Goal: Transaction & Acquisition: Purchase product/service

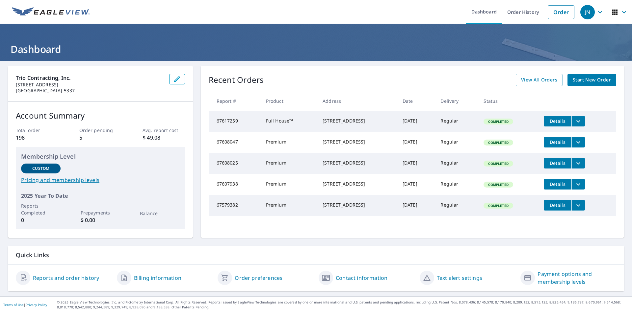
click at [592, 81] on span "Start New Order" at bounding box center [591, 80] width 38 height 8
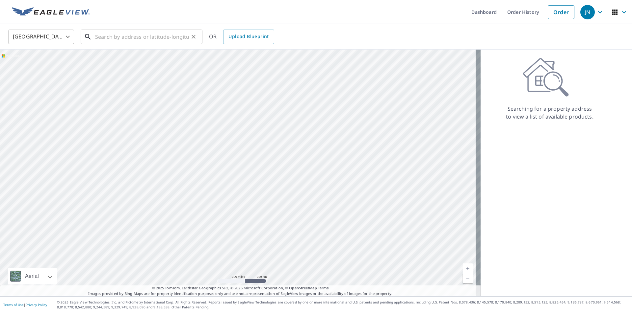
click at [117, 38] on input "text" at bounding box center [142, 37] width 94 height 18
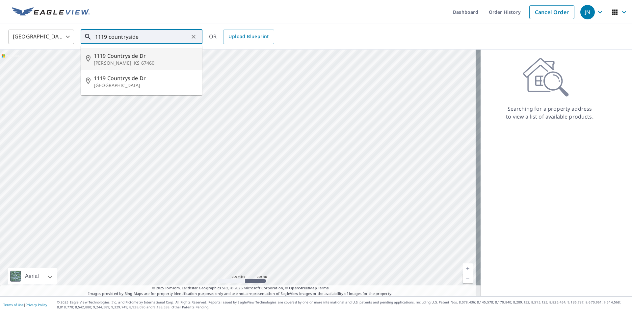
click at [140, 59] on span "1119 Countryside Dr" at bounding box center [145, 56] width 103 height 8
type input "[STREET_ADDRESS][PERSON_NAME]"
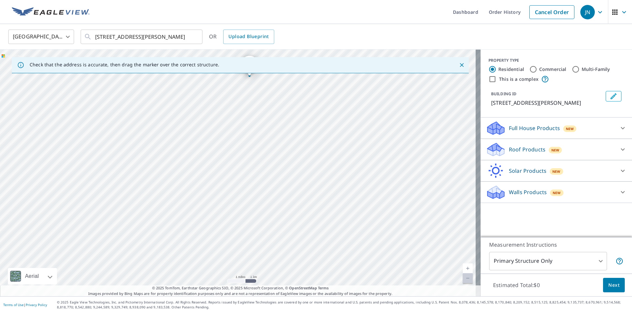
drag, startPoint x: 276, startPoint y: 224, endPoint x: 297, endPoint y: 126, distance: 100.6
click at [297, 126] on div "[STREET_ADDRESS][PERSON_NAME]" at bounding box center [240, 173] width 480 height 247
drag, startPoint x: 329, startPoint y: 192, endPoint x: 340, endPoint y: 98, distance: 94.1
click at [340, 98] on div "[STREET_ADDRESS][PERSON_NAME]" at bounding box center [240, 173] width 480 height 247
drag, startPoint x: 342, startPoint y: 195, endPoint x: 203, endPoint y: 86, distance: 177.1
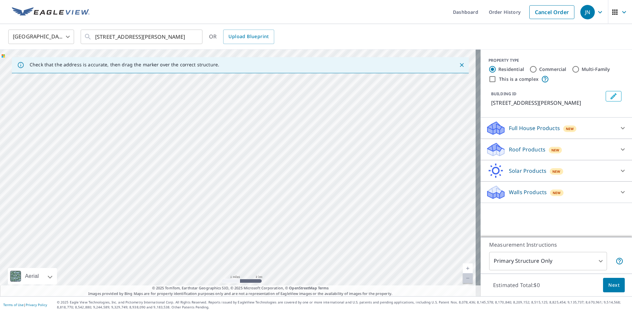
click at [203, 86] on div "[STREET_ADDRESS][PERSON_NAME]" at bounding box center [240, 173] width 480 height 247
drag, startPoint x: 345, startPoint y: 198, endPoint x: 368, endPoint y: 96, distance: 103.8
click at [369, 94] on div "[STREET_ADDRESS][PERSON_NAME]" at bounding box center [240, 173] width 480 height 247
drag, startPoint x: 236, startPoint y: 238, endPoint x: 270, endPoint y: 130, distance: 112.9
click at [269, 129] on div "[STREET_ADDRESS][PERSON_NAME]" at bounding box center [240, 173] width 480 height 247
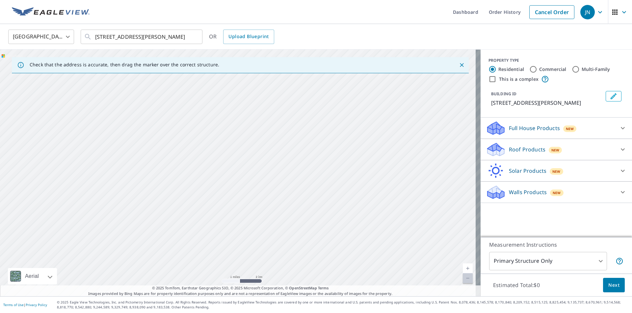
drag, startPoint x: 317, startPoint y: 206, endPoint x: 203, endPoint y: 216, distance: 114.0
click at [179, 229] on div "[STREET_ADDRESS][PERSON_NAME]" at bounding box center [240, 173] width 480 height 247
drag, startPoint x: 300, startPoint y: 133, endPoint x: 254, endPoint y: 57, distance: 88.6
click at [254, 57] on div "Check that the address is accurate, then drag the marker over the correct struc…" at bounding box center [240, 173] width 480 height 247
click at [291, 188] on div "[STREET_ADDRESS][PERSON_NAME]" at bounding box center [240, 173] width 480 height 247
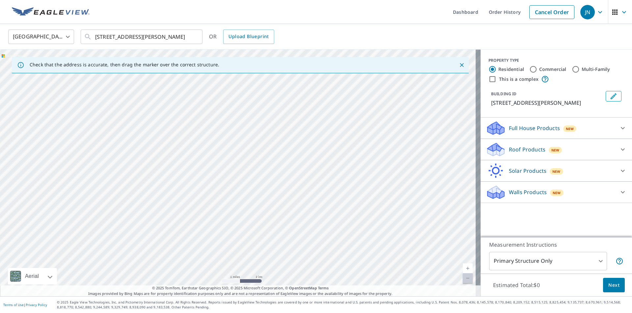
drag, startPoint x: 294, startPoint y: 191, endPoint x: 285, endPoint y: 112, distance: 80.4
click at [285, 112] on div "[STREET_ADDRESS][PERSON_NAME]" at bounding box center [240, 173] width 480 height 247
drag, startPoint x: 316, startPoint y: 165, endPoint x: 316, endPoint y: 112, distance: 53.0
click at [316, 113] on div "[STREET_ADDRESS][PERSON_NAME]" at bounding box center [240, 173] width 480 height 247
drag, startPoint x: 336, startPoint y: 250, endPoint x: 294, endPoint y: 143, distance: 115.6
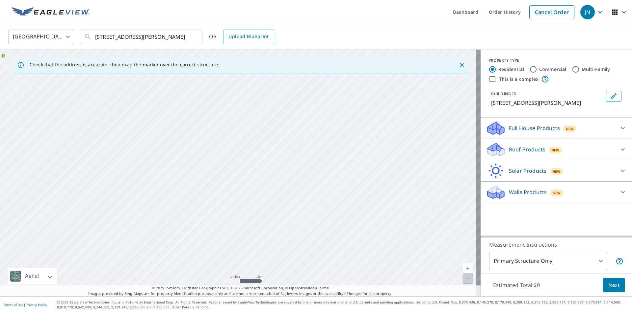
click at [290, 130] on div "[STREET_ADDRESS][PERSON_NAME]" at bounding box center [240, 173] width 480 height 247
drag, startPoint x: 322, startPoint y: 266, endPoint x: 295, endPoint y: 147, distance: 122.2
click at [295, 147] on div "[STREET_ADDRESS][PERSON_NAME]" at bounding box center [240, 173] width 480 height 247
drag, startPoint x: 317, startPoint y: 237, endPoint x: 307, endPoint y: 142, distance: 95.6
click at [307, 142] on div "[STREET_ADDRESS][PERSON_NAME]" at bounding box center [240, 173] width 480 height 247
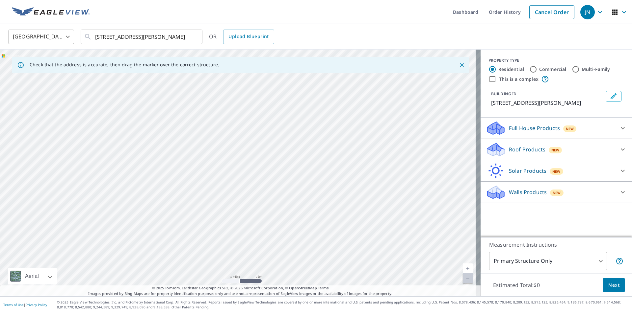
drag, startPoint x: 326, startPoint y: 218, endPoint x: 314, endPoint y: 166, distance: 53.2
click at [314, 166] on div "[STREET_ADDRESS][PERSON_NAME]" at bounding box center [240, 173] width 480 height 247
drag, startPoint x: 330, startPoint y: 214, endPoint x: 305, endPoint y: 128, distance: 89.4
click at [305, 129] on div "[STREET_ADDRESS][PERSON_NAME]" at bounding box center [240, 173] width 480 height 247
drag, startPoint x: 337, startPoint y: 218, endPoint x: 313, endPoint y: 145, distance: 76.7
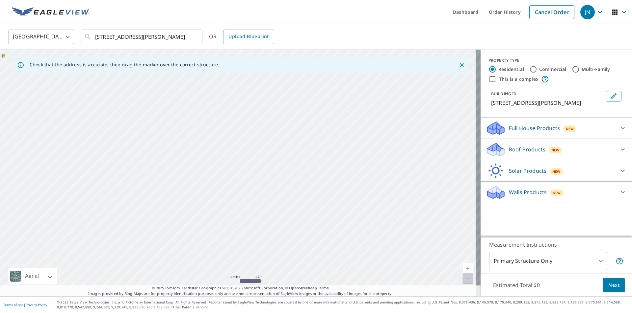
click at [313, 145] on div "[STREET_ADDRESS][PERSON_NAME]" at bounding box center [240, 173] width 480 height 247
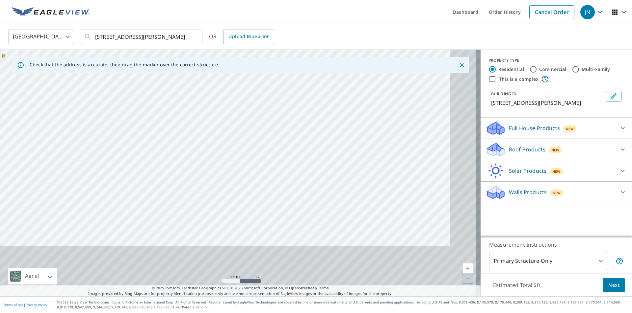
drag, startPoint x: 342, startPoint y: 212, endPoint x: 299, endPoint y: 136, distance: 88.2
click at [299, 136] on div "[STREET_ADDRESS][PERSON_NAME]" at bounding box center [240, 173] width 480 height 247
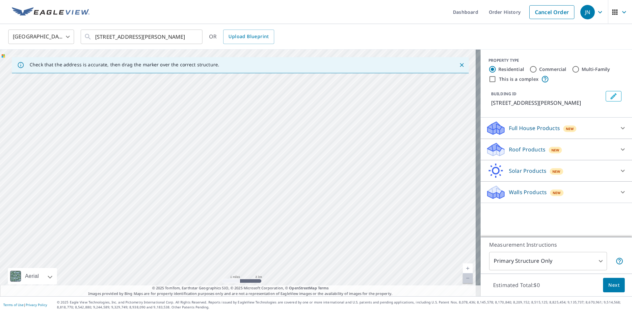
drag, startPoint x: 316, startPoint y: 190, endPoint x: 253, endPoint y: 142, distance: 79.3
click at [253, 142] on div "[STREET_ADDRESS][PERSON_NAME]" at bounding box center [240, 173] width 480 height 247
drag, startPoint x: 321, startPoint y: 213, endPoint x: 242, endPoint y: 127, distance: 116.6
click at [242, 127] on div "[STREET_ADDRESS][PERSON_NAME]" at bounding box center [240, 173] width 480 height 247
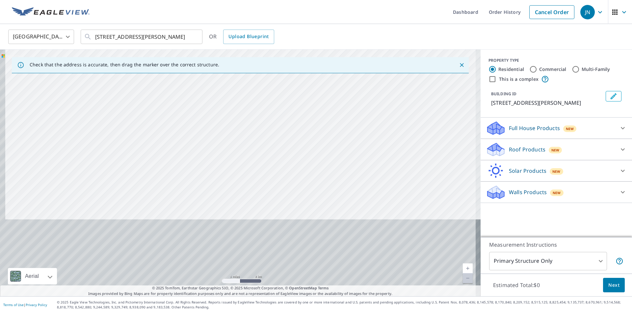
drag, startPoint x: 285, startPoint y: 227, endPoint x: 292, endPoint y: 135, distance: 92.7
click at [292, 135] on div "[STREET_ADDRESS][PERSON_NAME]" at bounding box center [240, 173] width 480 height 247
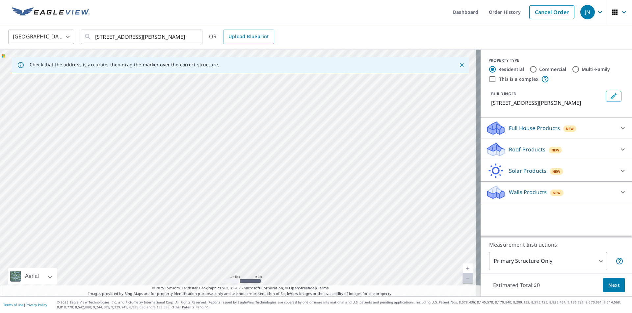
drag, startPoint x: 291, startPoint y: 223, endPoint x: 281, endPoint y: 168, distance: 55.9
click at [281, 168] on div "[STREET_ADDRESS][PERSON_NAME]" at bounding box center [240, 173] width 480 height 247
drag, startPoint x: 312, startPoint y: 181, endPoint x: 360, endPoint y: 243, distance: 78.2
click at [360, 243] on div "[STREET_ADDRESS][PERSON_NAME]" at bounding box center [240, 173] width 480 height 247
click at [618, 150] on icon at bounding box center [622, 150] width 8 height 8
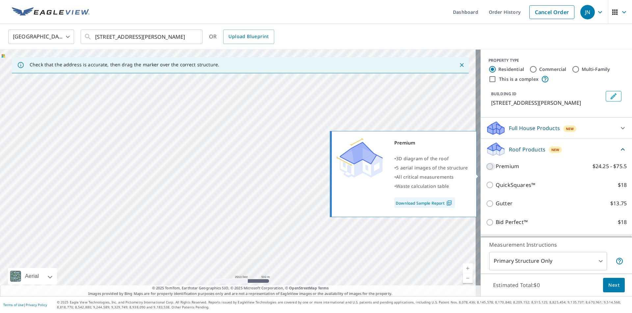
click at [485, 171] on input "Premium $24.25 - $75.5" at bounding box center [490, 167] width 10 height 8
checkbox input "true"
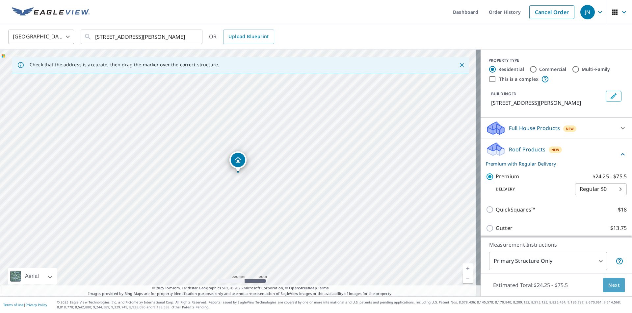
click at [614, 286] on button "Next" at bounding box center [614, 285] width 22 height 15
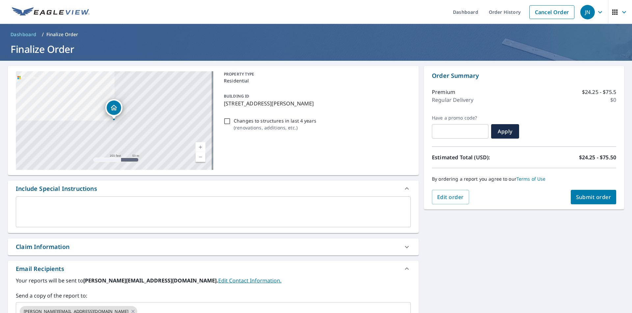
scroll to position [101, 0]
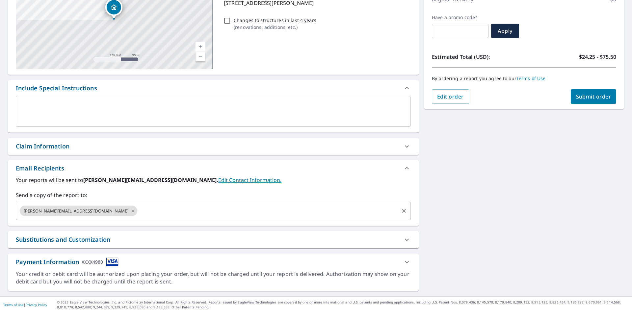
click at [131, 211] on icon at bounding box center [132, 211] width 3 height 3
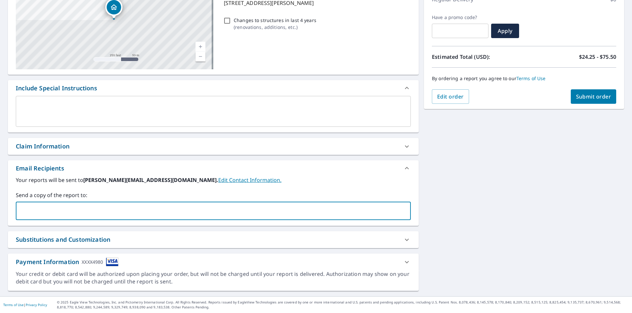
click at [89, 211] on input "text" at bounding box center [208, 211] width 379 height 12
type input "[PERSON_NAME][EMAIL_ADDRESS][DOMAIN_NAME]"
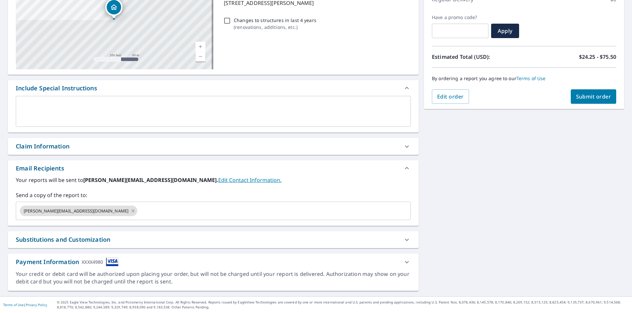
click at [485, 207] on div "[STREET_ADDRESS][PERSON_NAME] Aerial Road A standard road map Aerial A detailed…" at bounding box center [316, 128] width 632 height 336
click at [588, 97] on span "Submit order" at bounding box center [593, 96] width 35 height 7
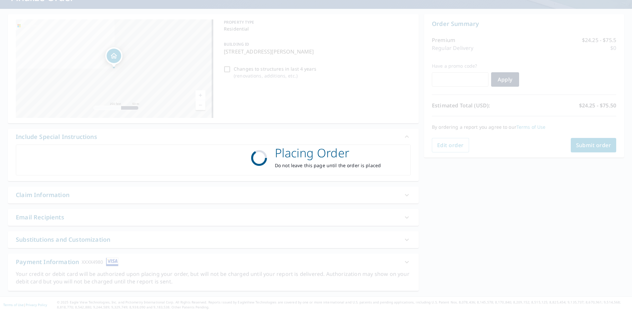
scroll to position [52, 0]
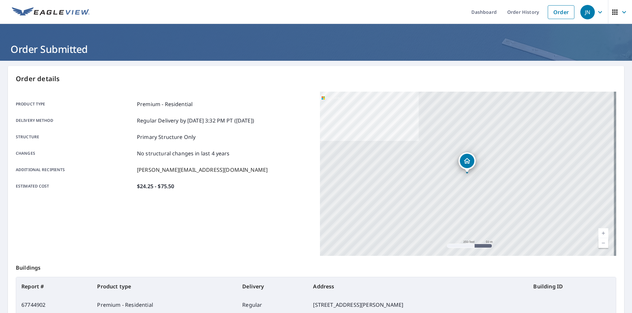
click at [465, 183] on div "[STREET_ADDRESS][PERSON_NAME]" at bounding box center [468, 174] width 296 height 164
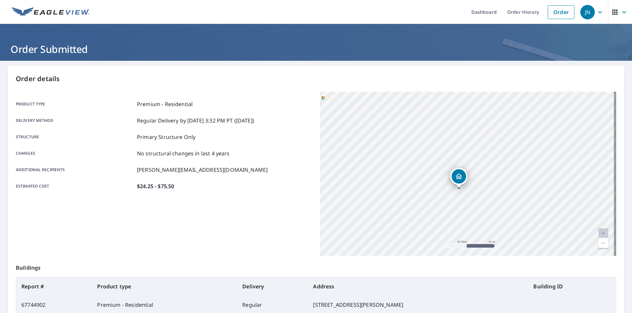
drag, startPoint x: 426, startPoint y: 168, endPoint x: 467, endPoint y: 225, distance: 69.9
click at [467, 225] on div "[STREET_ADDRESS][PERSON_NAME]" at bounding box center [468, 174] width 296 height 164
drag, startPoint x: 443, startPoint y: 222, endPoint x: 467, endPoint y: 198, distance: 33.7
click at [467, 198] on div "[STREET_ADDRESS][PERSON_NAME]" at bounding box center [468, 174] width 296 height 164
drag, startPoint x: 421, startPoint y: 205, endPoint x: 485, endPoint y: 142, distance: 89.5
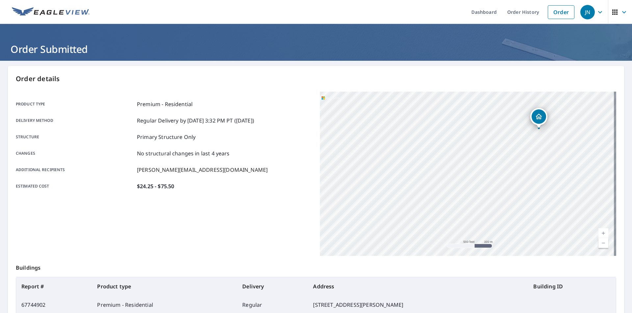
click at [485, 142] on div "[STREET_ADDRESS][PERSON_NAME]" at bounding box center [468, 174] width 296 height 164
drag, startPoint x: 419, startPoint y: 141, endPoint x: 439, endPoint y: 235, distance: 96.3
click at [439, 235] on div "[STREET_ADDRESS][PERSON_NAME]" at bounding box center [468, 174] width 296 height 164
drag, startPoint x: 403, startPoint y: 196, endPoint x: 585, endPoint y: 233, distance: 186.2
click at [585, 233] on div "[STREET_ADDRESS][PERSON_NAME]" at bounding box center [468, 174] width 296 height 164
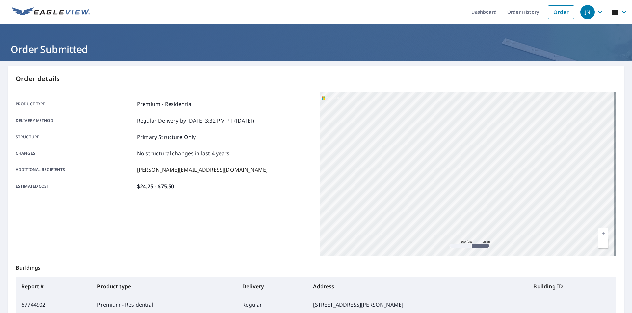
drag, startPoint x: 516, startPoint y: 167, endPoint x: 461, endPoint y: 177, distance: 55.6
click at [461, 177] on div "[STREET_ADDRESS][PERSON_NAME]" at bounding box center [468, 174] width 296 height 164
drag, startPoint x: 460, startPoint y: 214, endPoint x: 487, endPoint y: 157, distance: 63.6
click at [487, 157] on div "[STREET_ADDRESS][PERSON_NAME]" at bounding box center [468, 174] width 296 height 164
drag, startPoint x: 527, startPoint y: 215, endPoint x: 460, endPoint y: 118, distance: 118.4
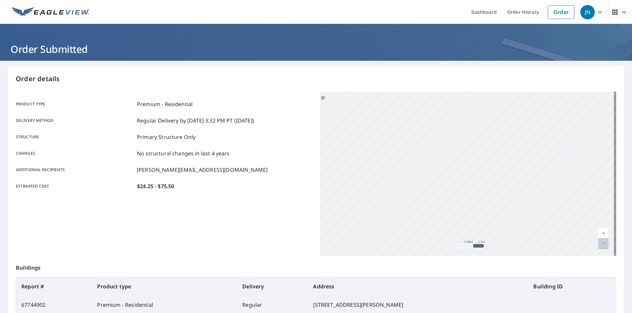
click at [460, 118] on div "[STREET_ADDRESS][PERSON_NAME]" at bounding box center [468, 174] width 296 height 164
drag, startPoint x: 497, startPoint y: 206, endPoint x: 430, endPoint y: 127, distance: 103.8
click at [430, 127] on div "[STREET_ADDRESS][PERSON_NAME]" at bounding box center [468, 174] width 296 height 164
drag, startPoint x: 452, startPoint y: 182, endPoint x: 462, endPoint y: 126, distance: 56.8
click at [462, 126] on div "[STREET_ADDRESS][PERSON_NAME]" at bounding box center [468, 174] width 296 height 164
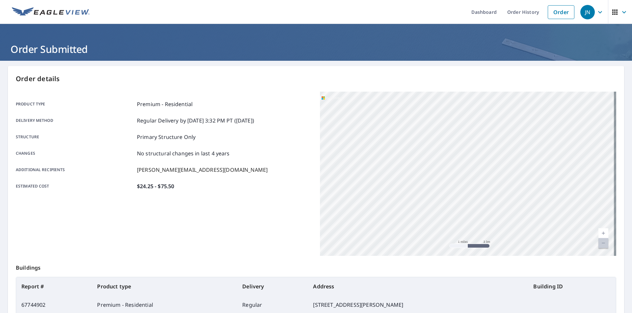
drag, startPoint x: 479, startPoint y: 192, endPoint x: 413, endPoint y: 148, distance: 79.4
click at [413, 148] on div "[STREET_ADDRESS][PERSON_NAME]" at bounding box center [468, 174] width 296 height 164
drag, startPoint x: 517, startPoint y: 198, endPoint x: 420, endPoint y: 152, distance: 107.5
click at [420, 152] on div "[STREET_ADDRESS][PERSON_NAME]" at bounding box center [468, 174] width 296 height 164
drag, startPoint x: 475, startPoint y: 205, endPoint x: 441, endPoint y: 159, distance: 57.4
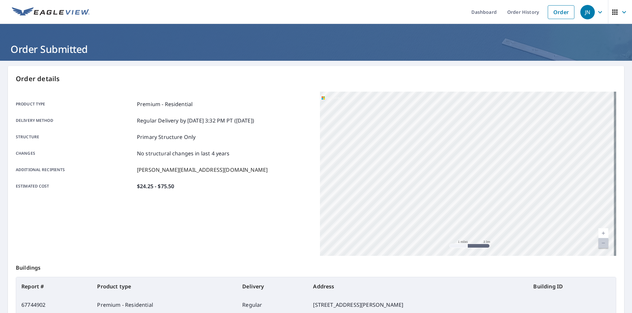
click at [441, 159] on div "[STREET_ADDRESS][PERSON_NAME]" at bounding box center [468, 174] width 296 height 164
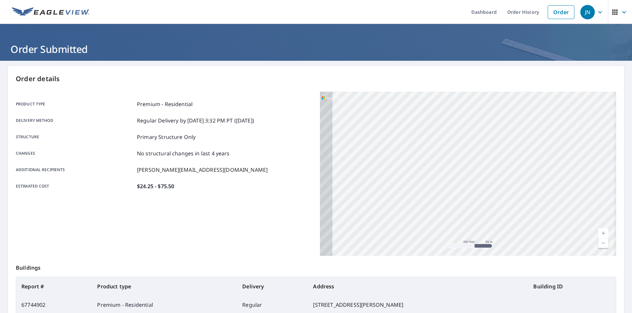
drag, startPoint x: 414, startPoint y: 184, endPoint x: 564, endPoint y: 202, distance: 150.7
click at [564, 202] on div "[STREET_ADDRESS][PERSON_NAME]" at bounding box center [468, 174] width 296 height 164
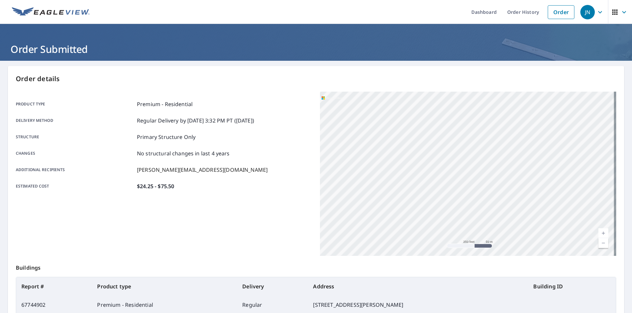
drag, startPoint x: 417, startPoint y: 184, endPoint x: 537, endPoint y: 242, distance: 133.7
click at [541, 244] on div "[STREET_ADDRESS][PERSON_NAME]" at bounding box center [468, 174] width 296 height 164
drag, startPoint x: 486, startPoint y: 200, endPoint x: 445, endPoint y: 143, distance: 70.1
click at [445, 143] on div "[STREET_ADDRESS][PERSON_NAME]" at bounding box center [468, 174] width 296 height 164
drag, startPoint x: 485, startPoint y: 200, endPoint x: 446, endPoint y: 139, distance: 72.1
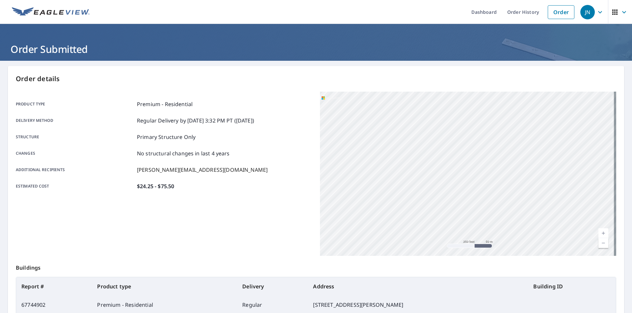
click at [446, 139] on div "[STREET_ADDRESS][PERSON_NAME]" at bounding box center [468, 174] width 296 height 164
drag, startPoint x: 477, startPoint y: 189, endPoint x: 535, endPoint y: 146, distance: 71.9
click at [535, 146] on div "[STREET_ADDRESS][PERSON_NAME]" at bounding box center [468, 174] width 296 height 164
click at [282, 96] on div "Product type Premium - Residential Delivery method Regular Delivery by [DATE] 3…" at bounding box center [164, 145] width 296 height 107
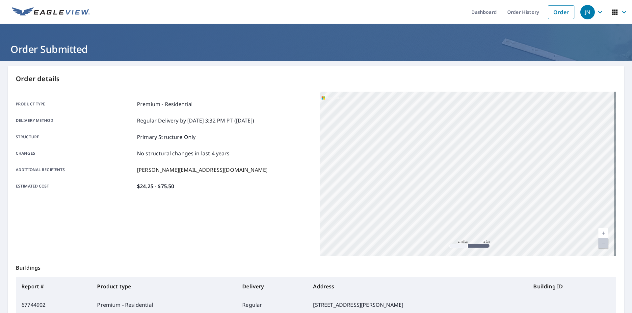
drag, startPoint x: 387, startPoint y: 196, endPoint x: 460, endPoint y: 188, distance: 72.5
click at [460, 188] on div "[STREET_ADDRESS][PERSON_NAME]" at bounding box center [468, 174] width 296 height 164
